Goal: Transaction & Acquisition: Purchase product/service

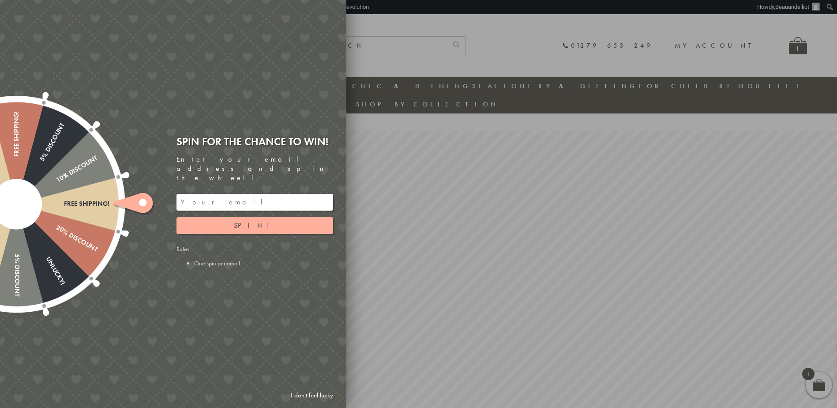
click at [714, 68] on div at bounding box center [418, 204] width 837 height 408
click at [314, 393] on link "I don't feel lucky" at bounding box center [312, 395] width 51 height 16
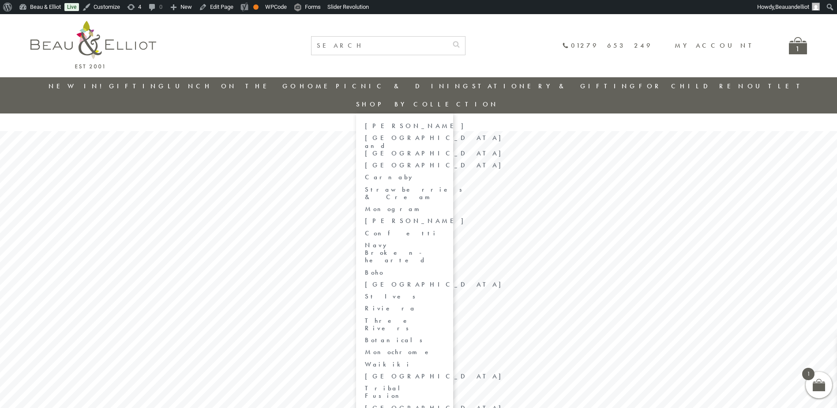
click at [445, 134] on link "[GEOGRAPHIC_DATA] and [GEOGRAPHIC_DATA]" at bounding box center [404, 145] width 79 height 23
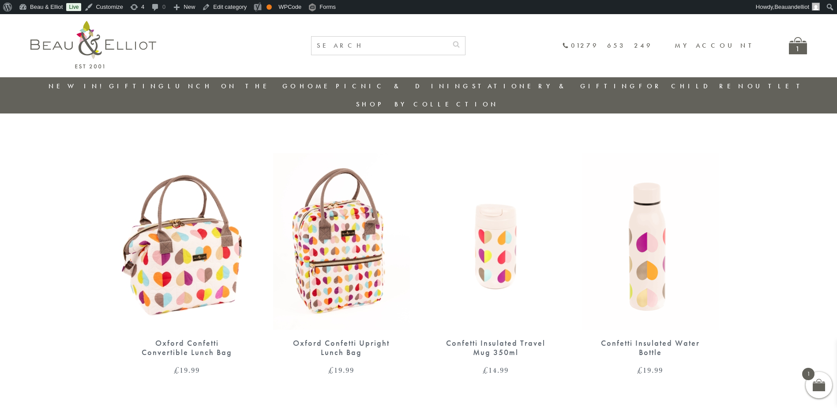
click at [668, 218] on img at bounding box center [650, 241] width 137 height 177
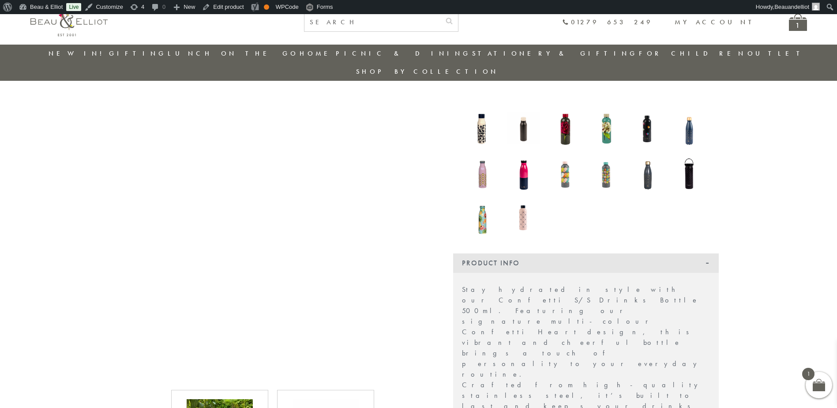
scroll to position [158, 0]
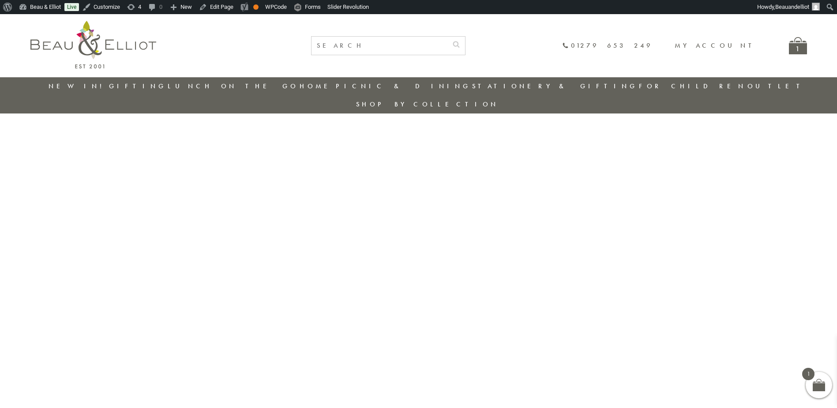
click at [748, 89] on link "Outlet" at bounding box center [777, 86] width 59 height 9
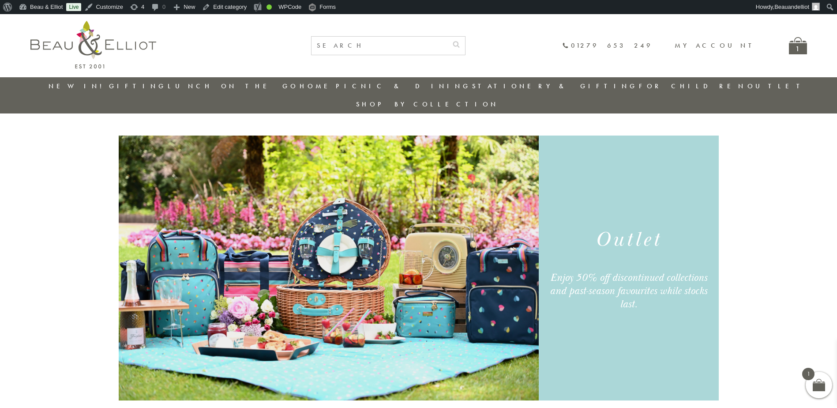
click at [748, 87] on link "Outlet" at bounding box center [777, 86] width 59 height 9
